Goal: Information Seeking & Learning: Learn about a topic

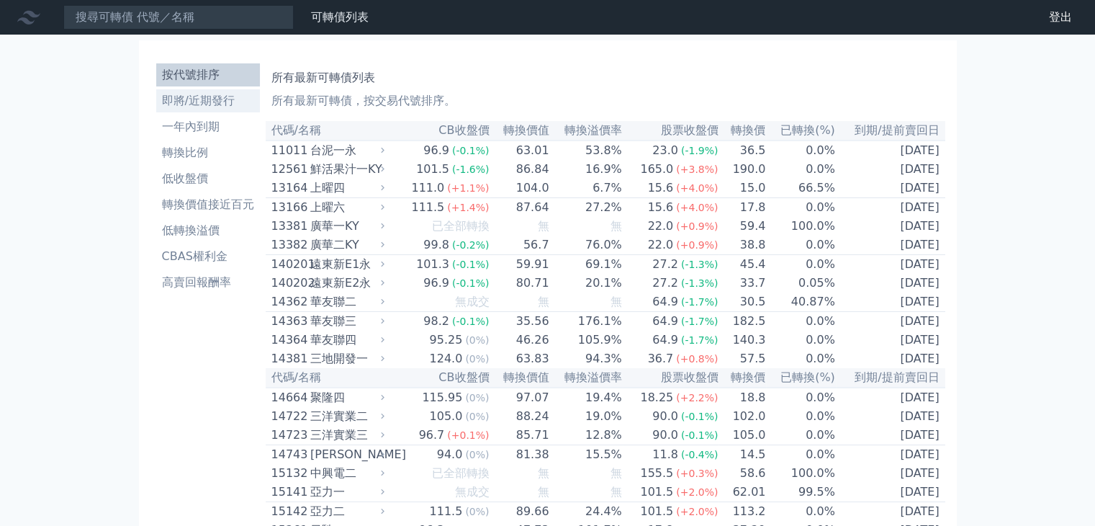
click at [190, 93] on li "即將/近期發行" at bounding box center [208, 100] width 104 height 17
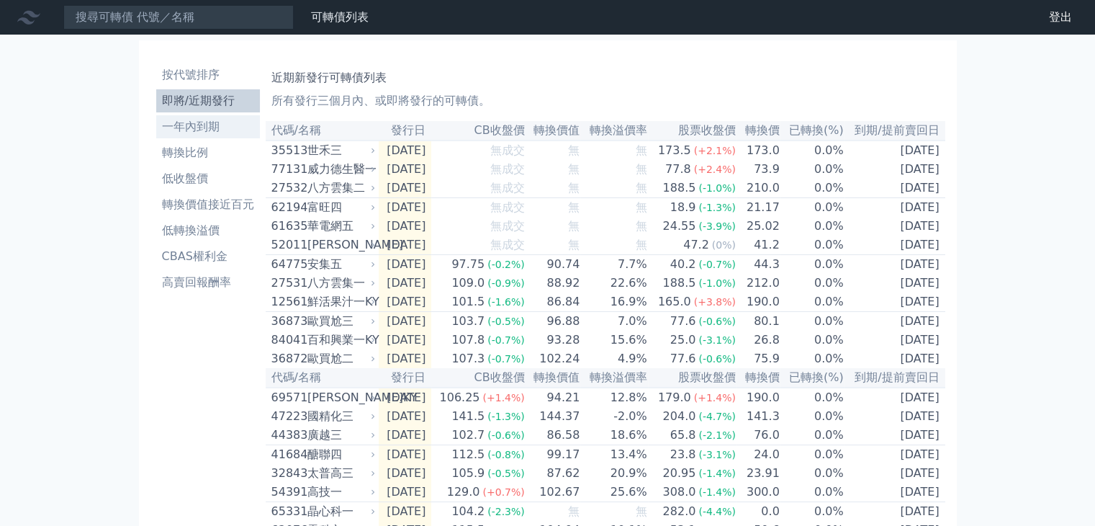
click at [220, 121] on li "一年內到期" at bounding box center [208, 126] width 104 height 17
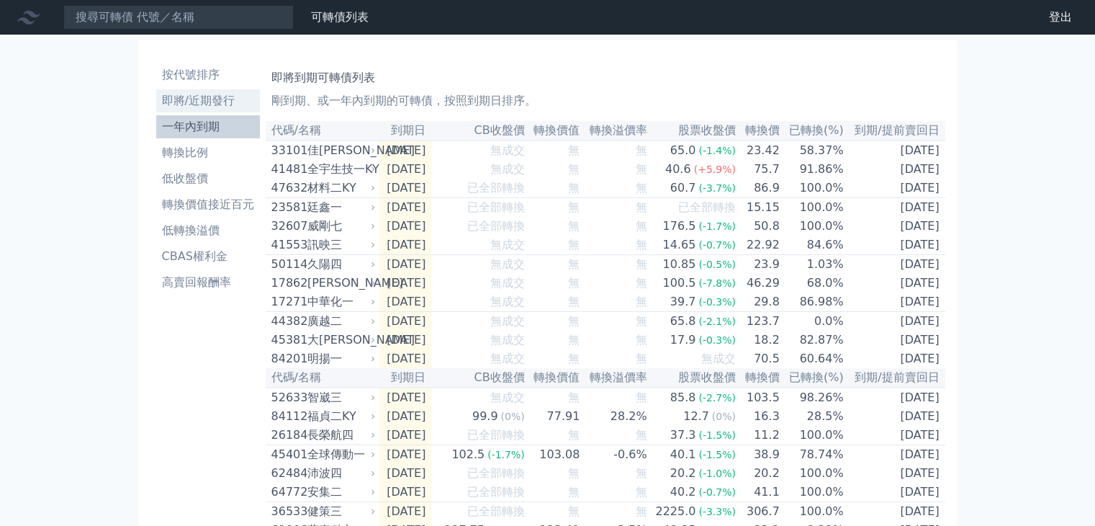
click at [220, 100] on li "即將/近期發行" at bounding box center [208, 100] width 104 height 17
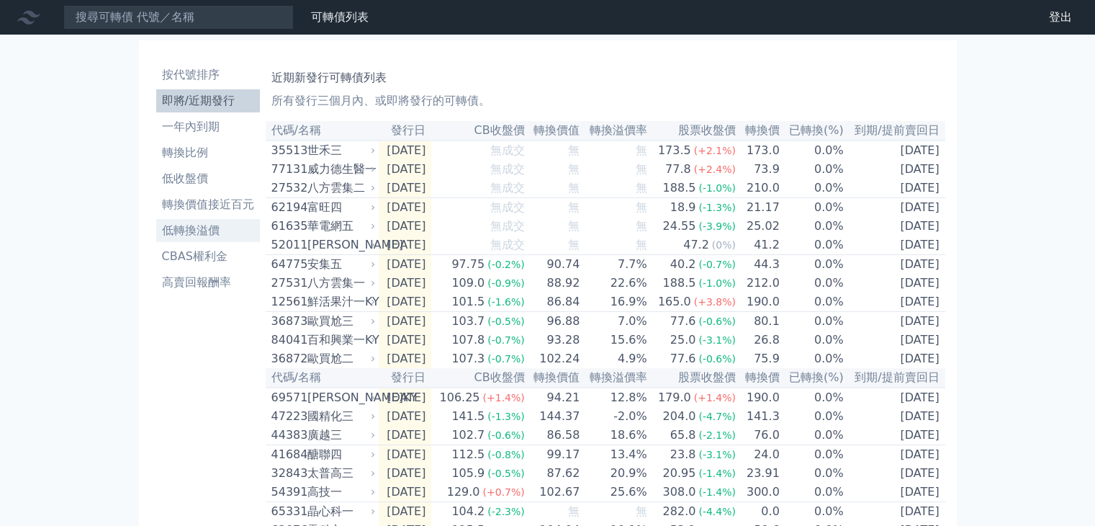
click at [220, 232] on li "低轉換溢價" at bounding box center [208, 230] width 104 height 17
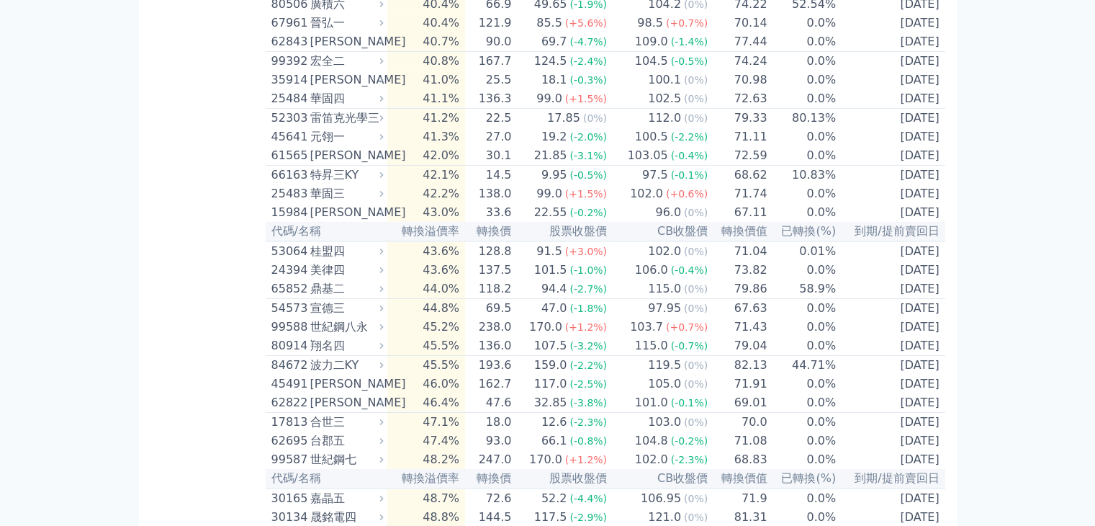
scroll to position [5041, 0]
